Goal: Task Accomplishment & Management: Manage account settings

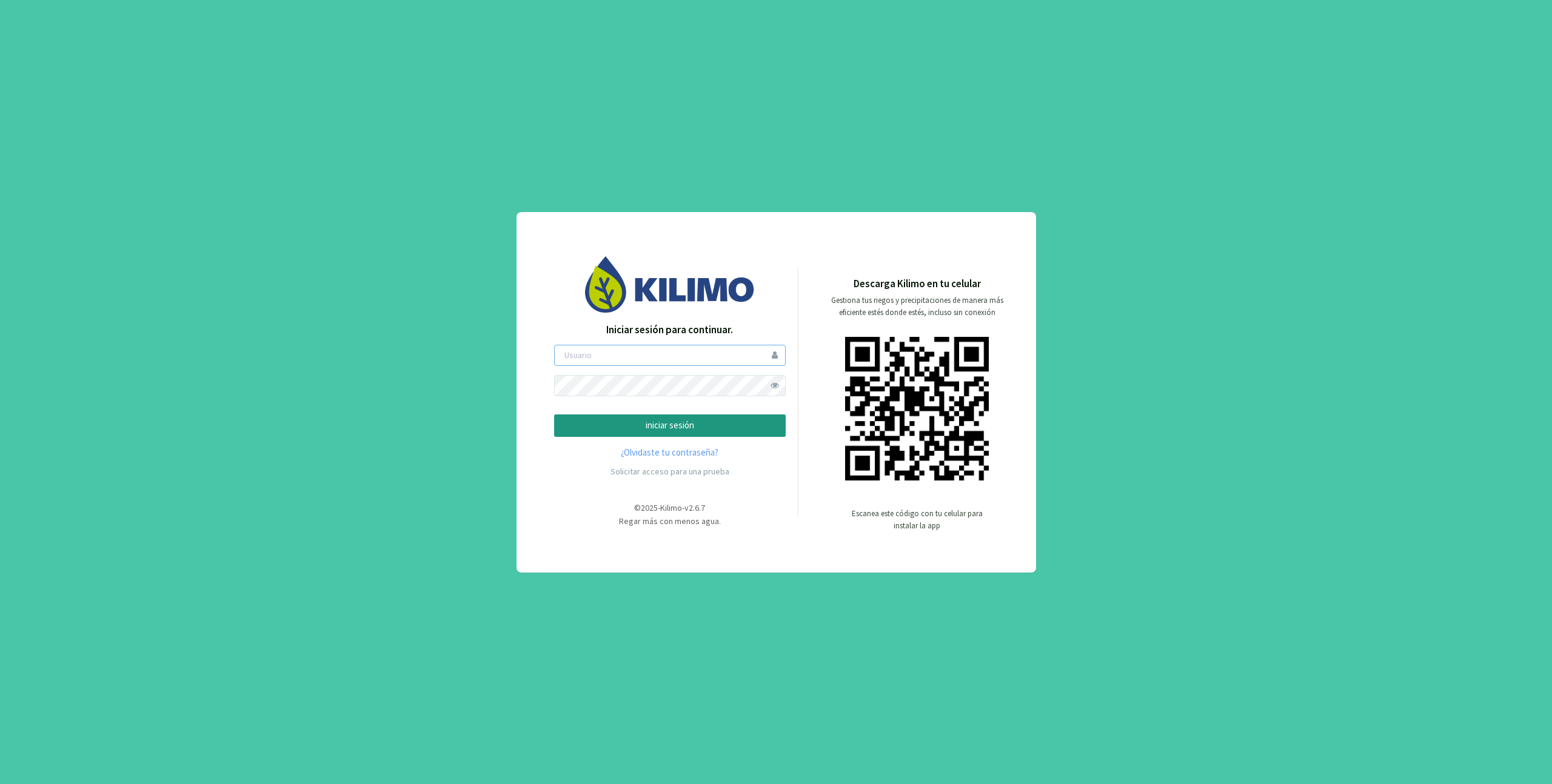
click at [617, 345] on input "email" at bounding box center [670, 355] width 232 height 22
click at [602, 355] on input "email" at bounding box center [670, 355] width 232 height 22
click at [798, 392] on div "Descarga Kilimo en tu celular Gestiona tus riegos y precipitaciones de manera m…" at bounding box center [904, 407] width 212 height 262
click at [768, 388] on span at bounding box center [775, 386] width 22 height 22
click at [673, 364] on input "email" at bounding box center [670, 355] width 232 height 22
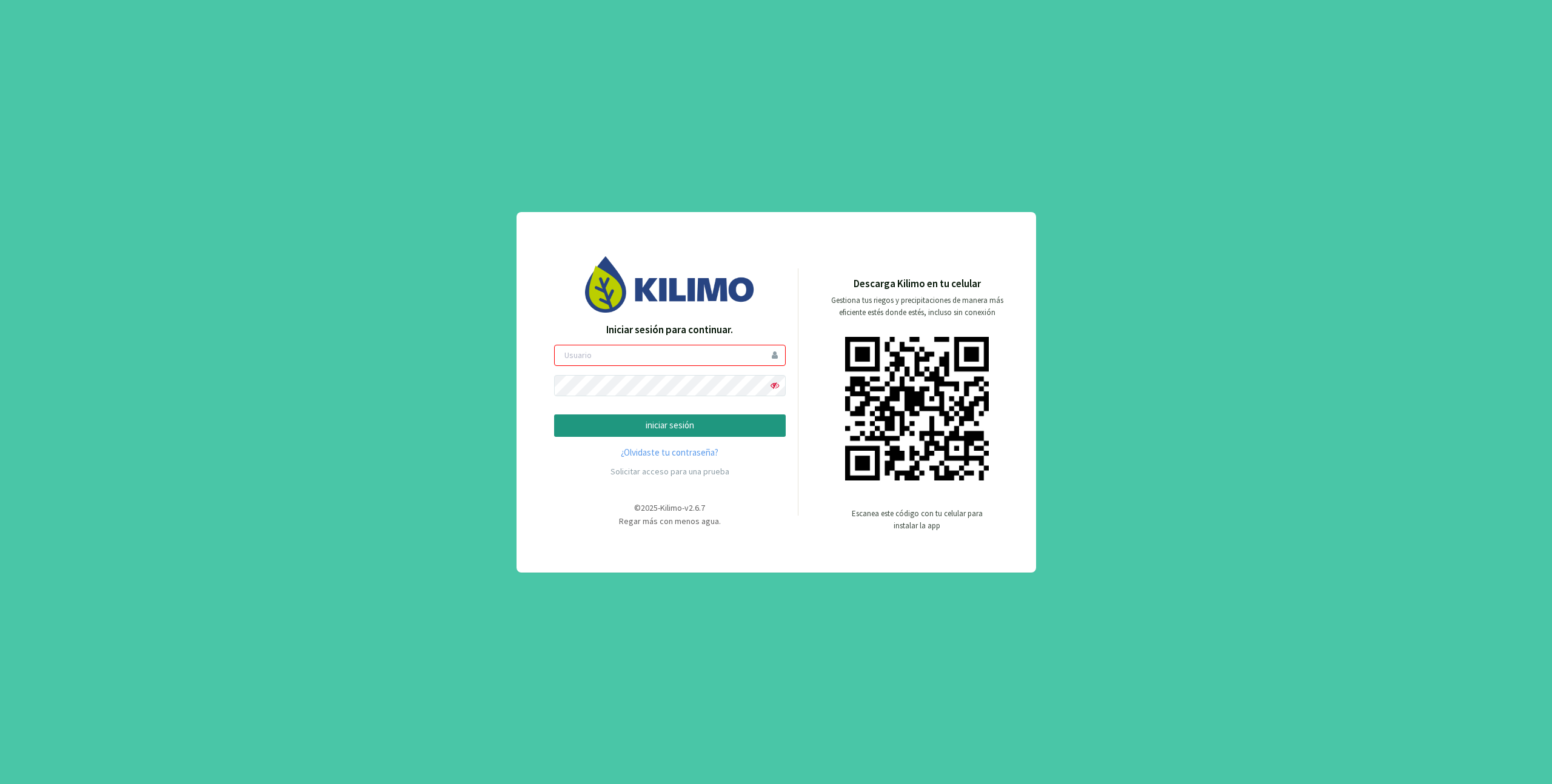
paste input "ljara"
type input "ljara"
click at [649, 444] on div "Iniciar sesión para continuar. ljara iniciar sesión ¿Olvidaste tu contraseña? S…" at bounding box center [670, 403] width 232 height 161
click at [651, 436] on button "iniciar sesión" at bounding box center [670, 426] width 232 height 22
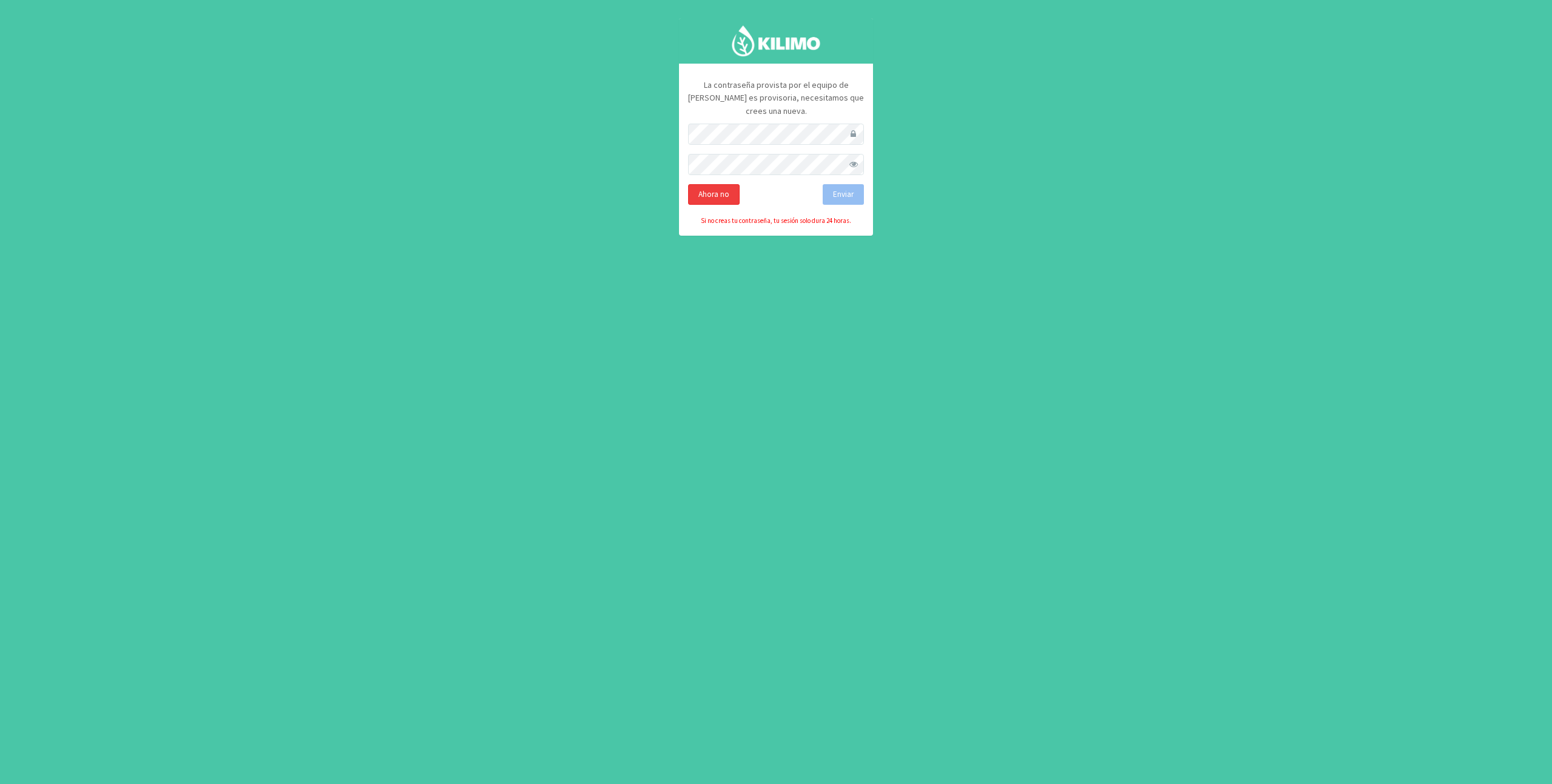
click at [727, 184] on div "Ahora no" at bounding box center [714, 194] width 52 height 21
